Goal: Complete application form

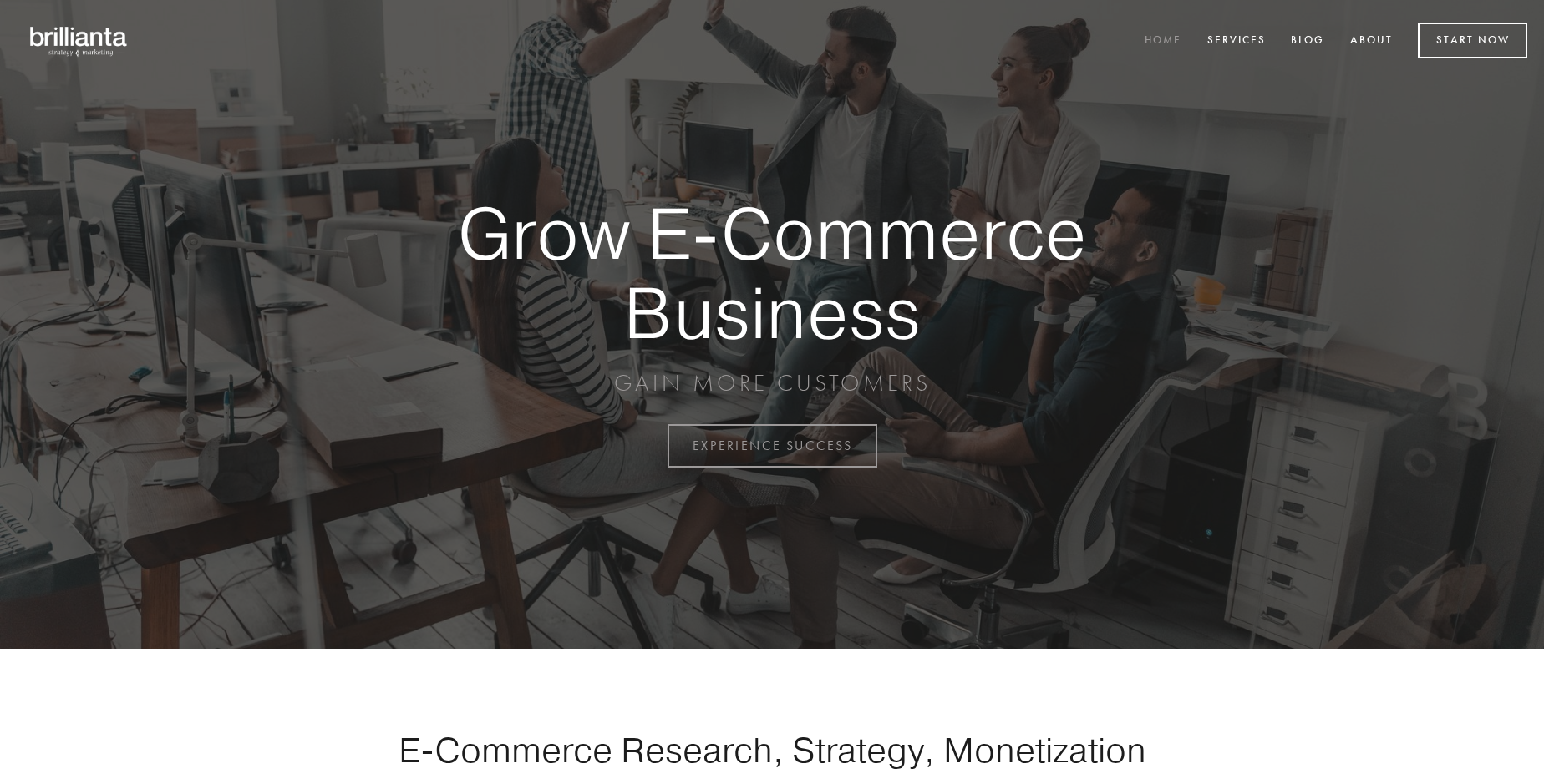
scroll to position [4378, 0]
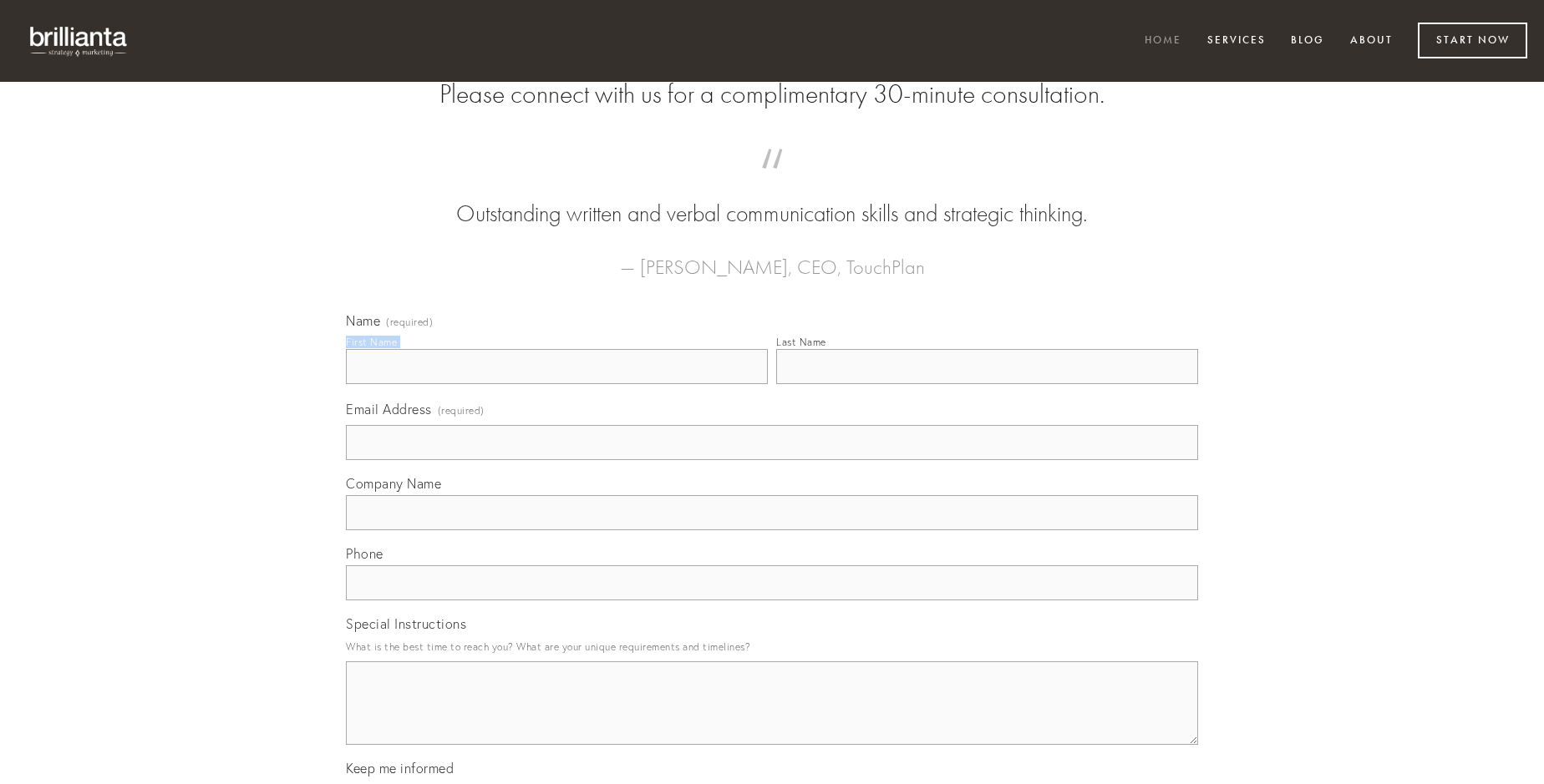
type input "[PERSON_NAME]"
click at [987, 384] on input "Last Name" at bounding box center [987, 366] width 422 height 35
type input "[PERSON_NAME]"
click at [772, 460] on input "Email Address (required)" at bounding box center [772, 442] width 853 height 35
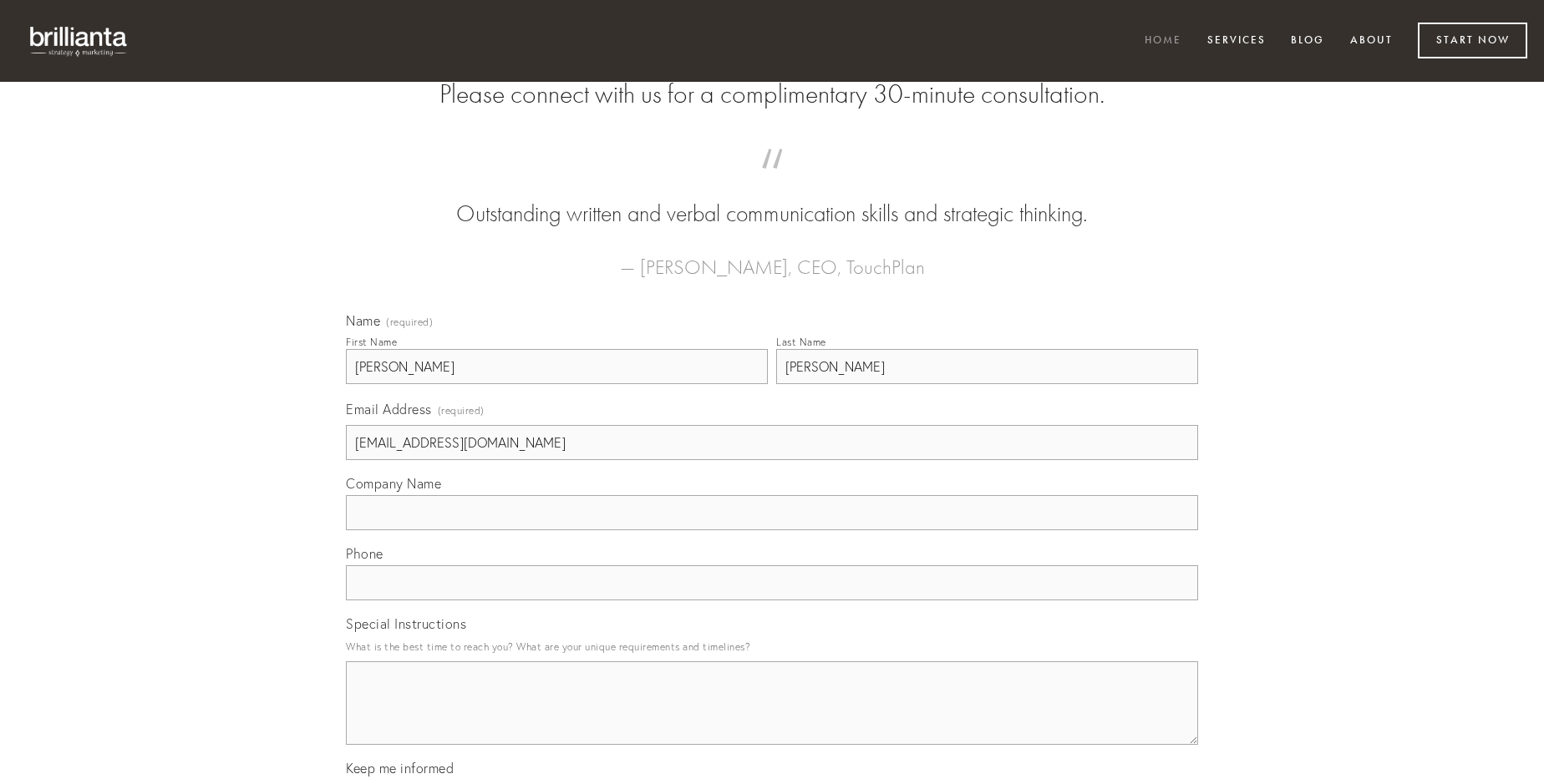
type input "[EMAIL_ADDRESS][DOMAIN_NAME]"
click at [772, 530] on input "Company Name" at bounding box center [772, 512] width 853 height 35
type input "stultus"
click at [772, 601] on input "text" at bounding box center [772, 583] width 853 height 35
click at [772, 718] on textarea "Special Instructions" at bounding box center [772, 703] width 853 height 84
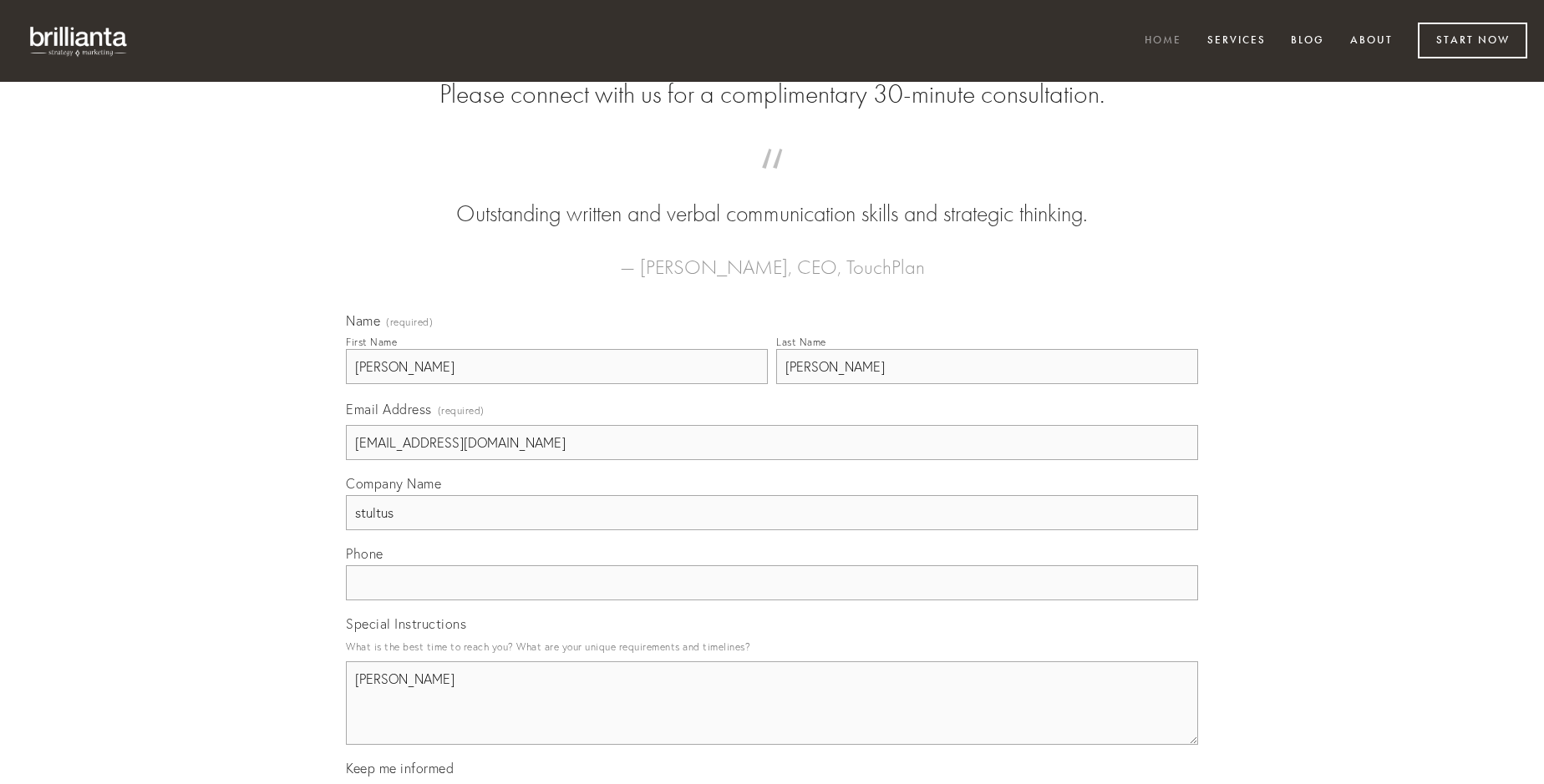
type textarea "[PERSON_NAME]"
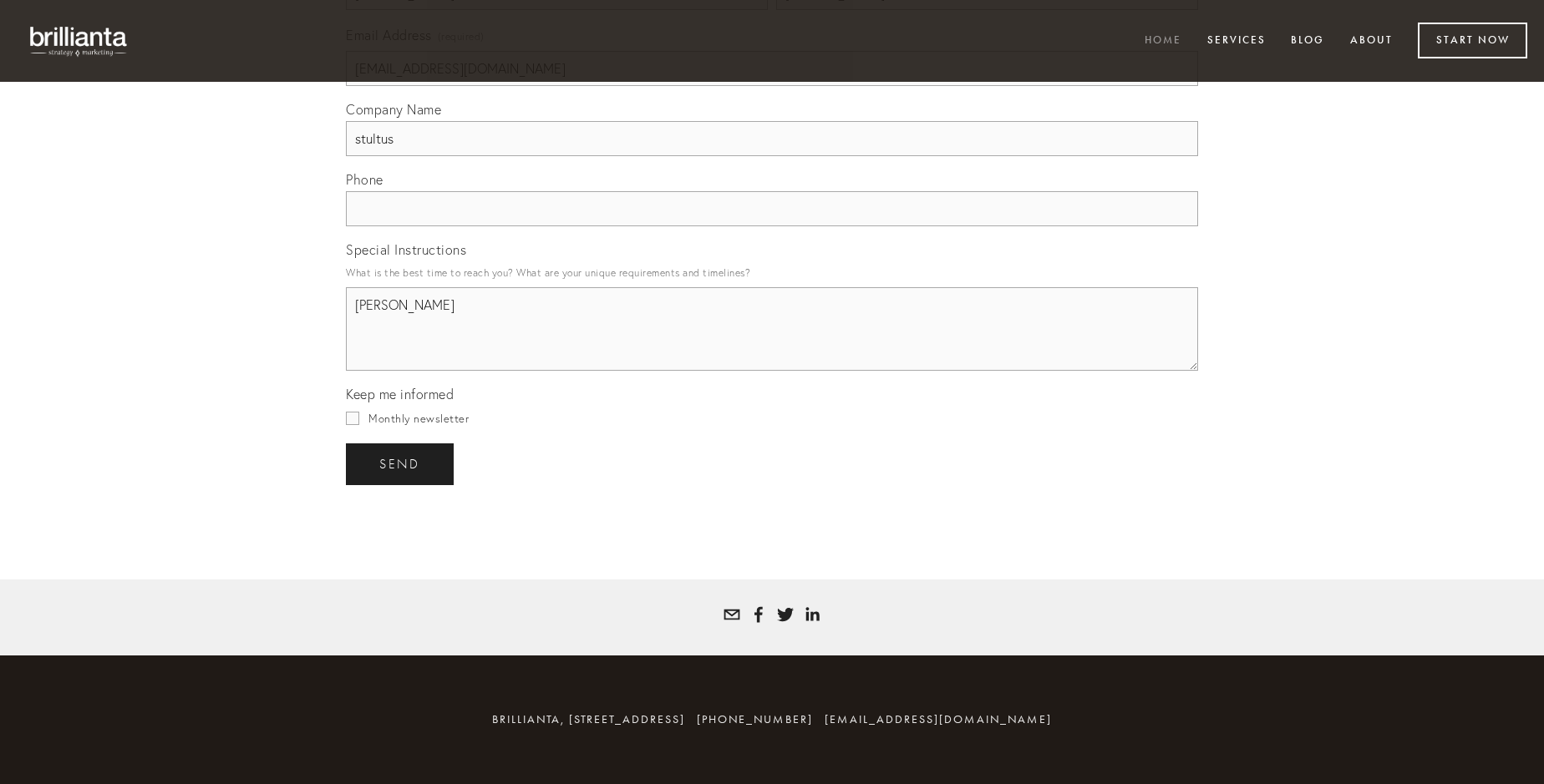
click at [401, 464] on span "send" at bounding box center [400, 464] width 41 height 15
